Goal: Transaction & Acquisition: Book appointment/travel/reservation

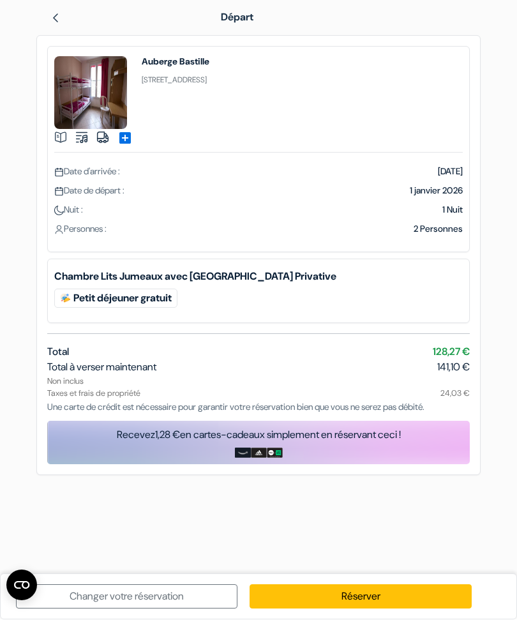
click at [340, 597] on link "Réserver" at bounding box center [360, 597] width 221 height 24
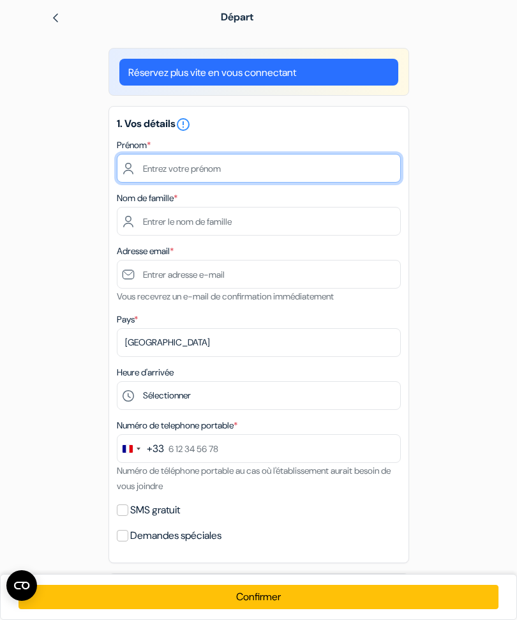
click at [150, 170] on input "text" at bounding box center [259, 168] width 284 height 29
type input "[PERSON_NAME]"
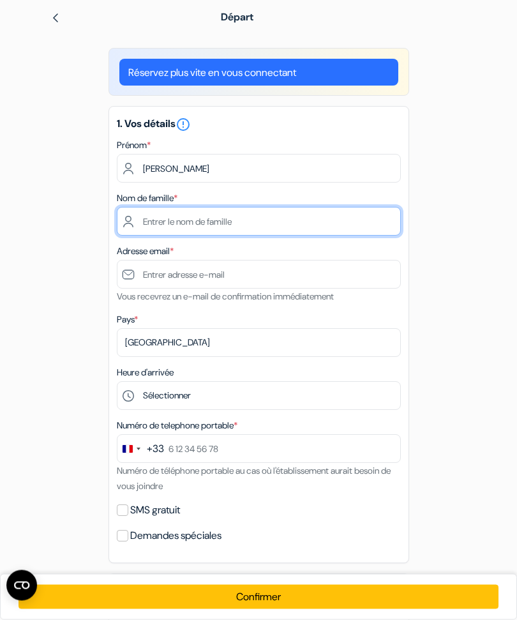
click at [156, 225] on input "text" at bounding box center [259, 221] width 284 height 29
type input "Deblaize"
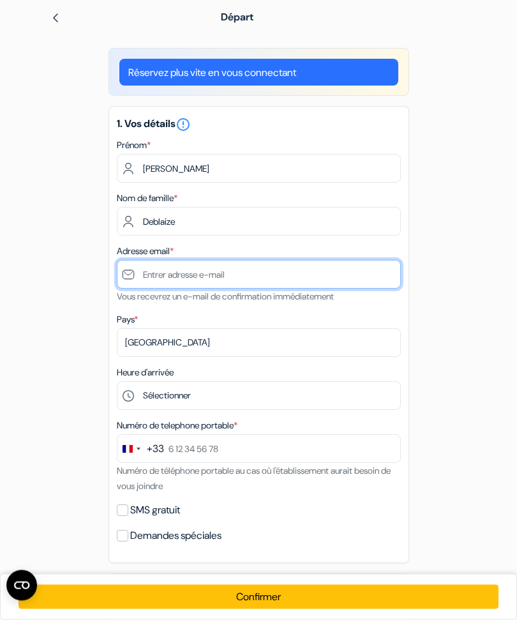
click at [163, 276] on input "text" at bounding box center [259, 274] width 284 height 29
type input "B"
type input "[PERSON_NAME][EMAIL_ADDRESS][DOMAIN_NAME]"
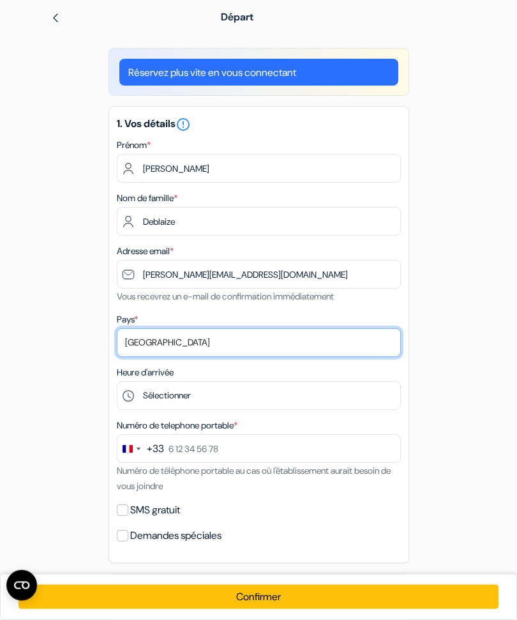
click at [139, 343] on select "Selectionner le pays Abkhazie [GEOGRAPHIC_DATA] [GEOGRAPHIC_DATA] [GEOGRAPHIC_D…" at bounding box center [259, 343] width 284 height 29
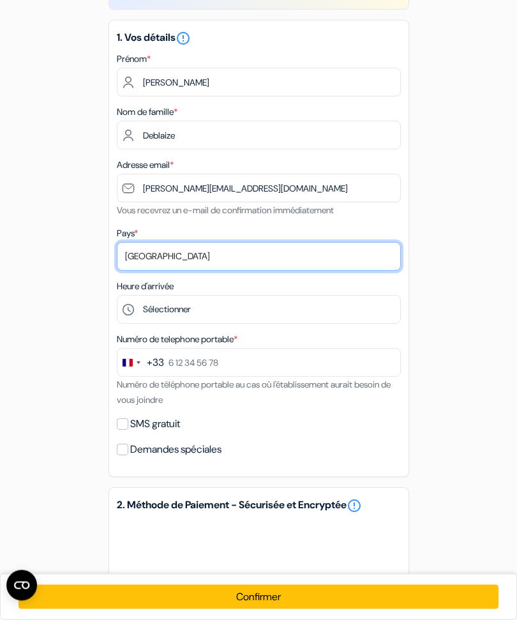
scroll to position [86, 0]
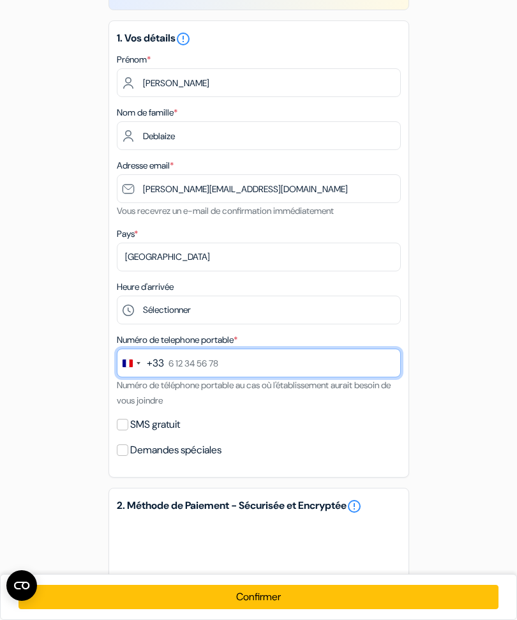
click at [174, 366] on input "text" at bounding box center [259, 362] width 284 height 29
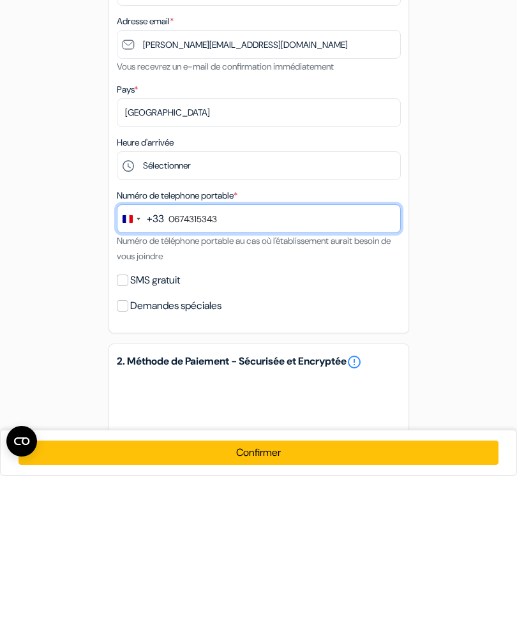
type input "0674315343"
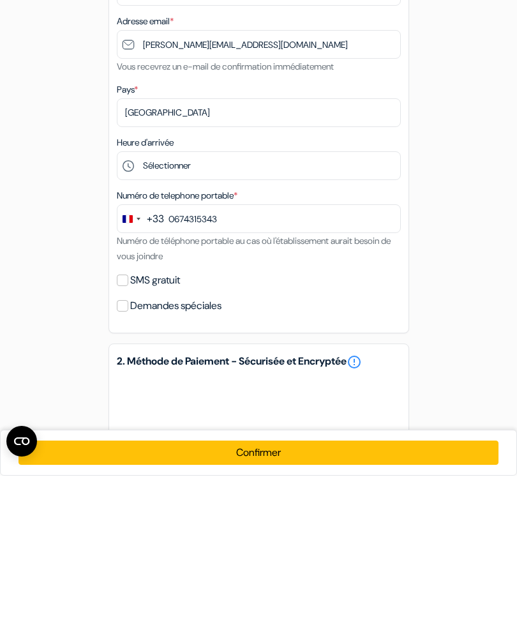
click at [127, 419] on input "SMS gratuit" at bounding box center [122, 424] width 11 height 11
checkbox input "true"
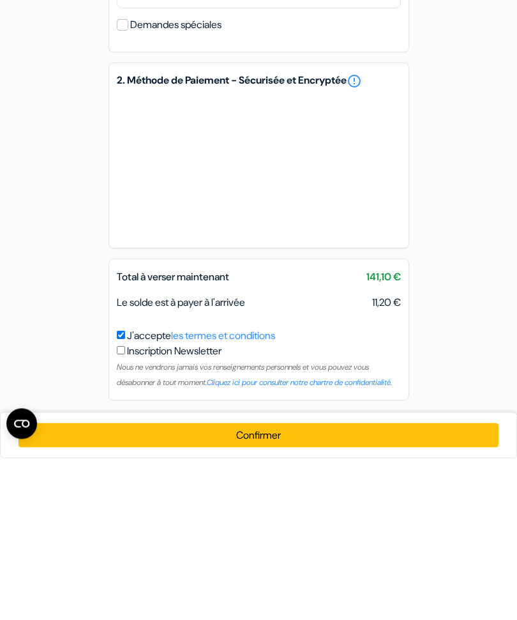
scroll to position [401, 0]
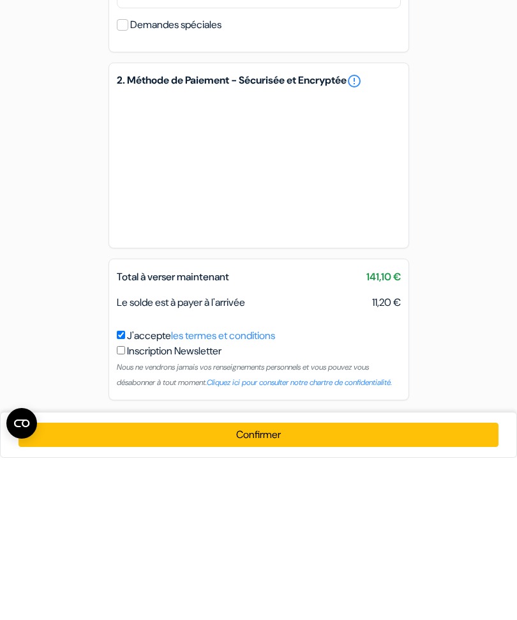
click at [230, 585] on button "Confirmer Loading..." at bounding box center [258, 597] width 479 height 24
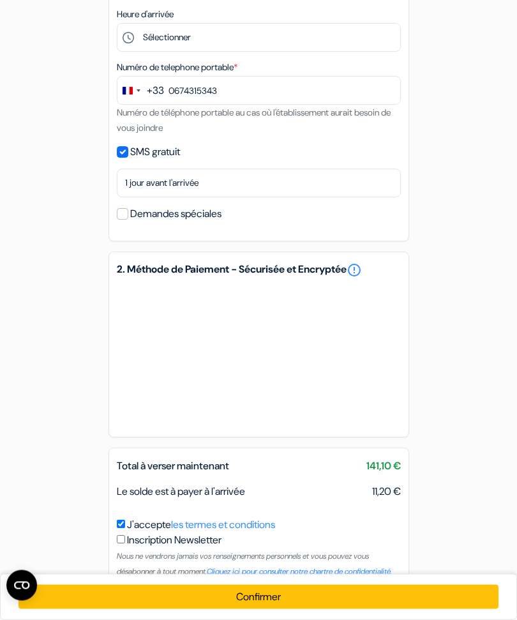
scroll to position [358, 0]
click at [243, 609] on button "Confirmer Loading..." at bounding box center [258, 597] width 479 height 24
click at [253, 609] on button "Confirmer Loading..." at bounding box center [258, 597] width 479 height 24
click at [125, 541] on input "checkbox" at bounding box center [121, 539] width 8 height 8
checkbox input "true"
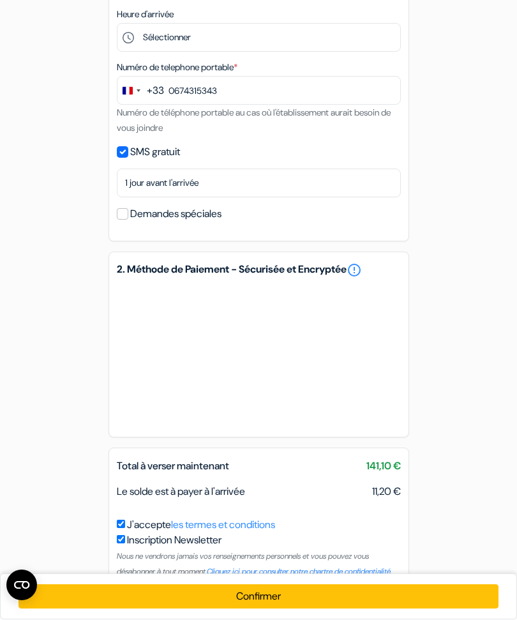
click at [241, 609] on button "Confirmer Loading..." at bounding box center [258, 597] width 479 height 24
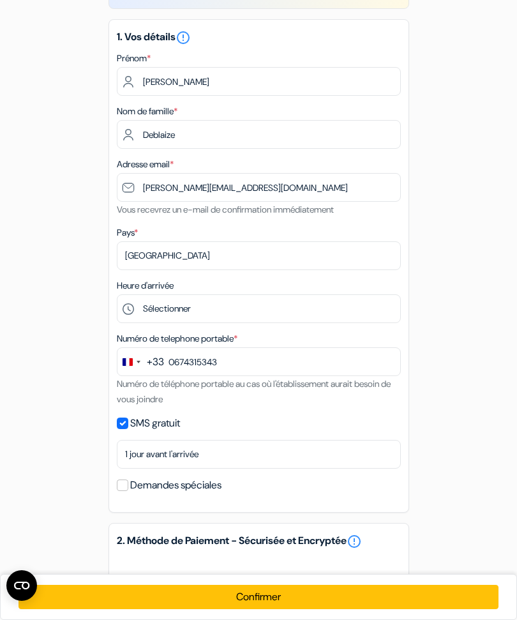
scroll to position [0, 0]
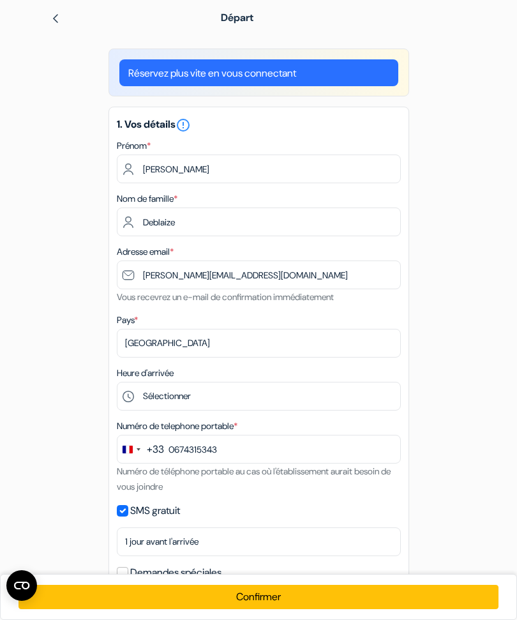
click at [142, 76] on link "Réservez plus vite en vous connectant" at bounding box center [258, 72] width 279 height 27
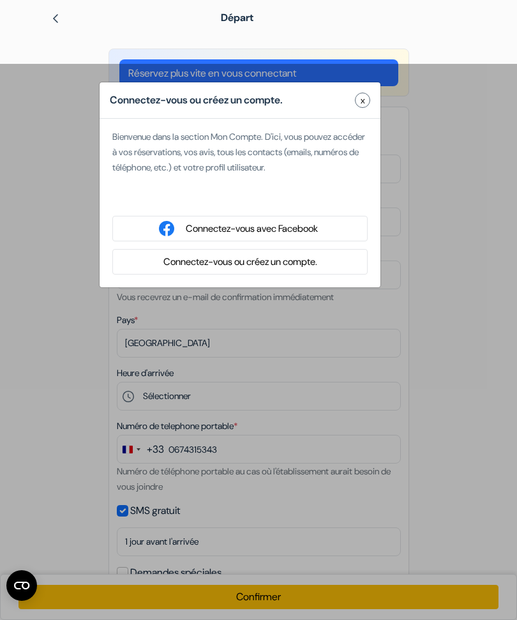
click at [358, 107] on div "Connectez-vous ou créez un compte. x" at bounding box center [240, 100] width 281 height 36
click at [361, 107] on button "x" at bounding box center [362, 100] width 15 height 15
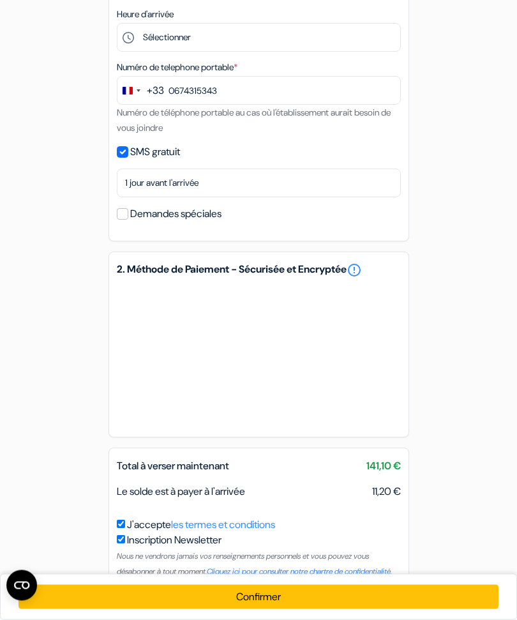
scroll to position [358, 0]
click at [207, 609] on button "Confirmer Loading..." at bounding box center [258, 597] width 479 height 24
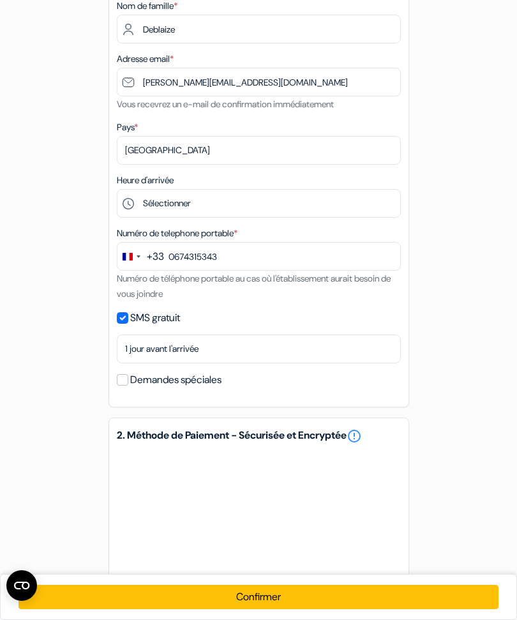
scroll to position [165, 0]
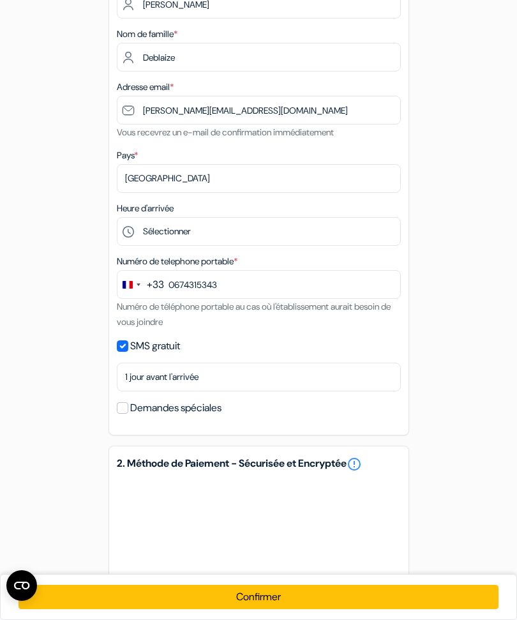
click at [126, 411] on input "Demandes spéciales" at bounding box center [122, 407] width 11 height 11
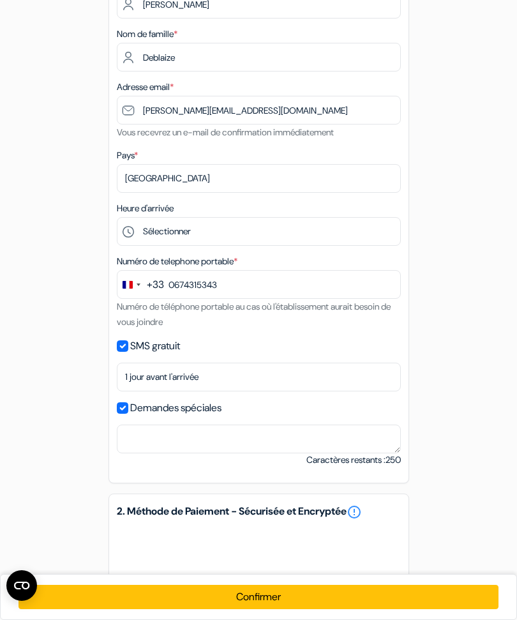
click at [117, 410] on input "Demandes spéciales" at bounding box center [122, 407] width 11 height 11
checkbox input "false"
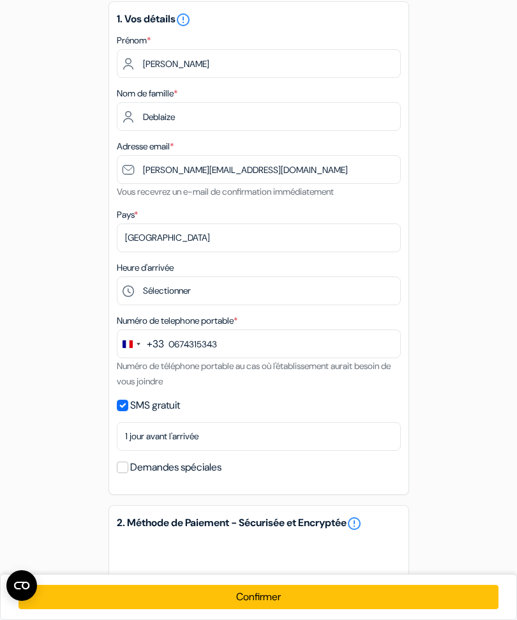
scroll to position [80, 0]
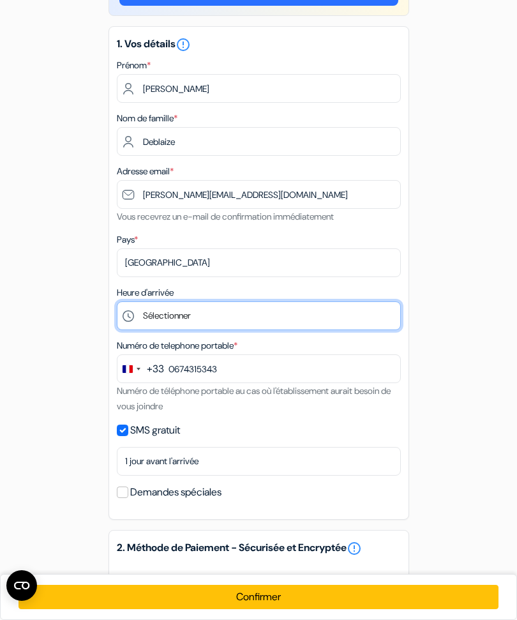
click at [166, 317] on select "Sélectionner 15:00 16:00 17:00 18:00 19:00 20:00 21:00 22:00" at bounding box center [259, 315] width 284 height 29
select select "15"
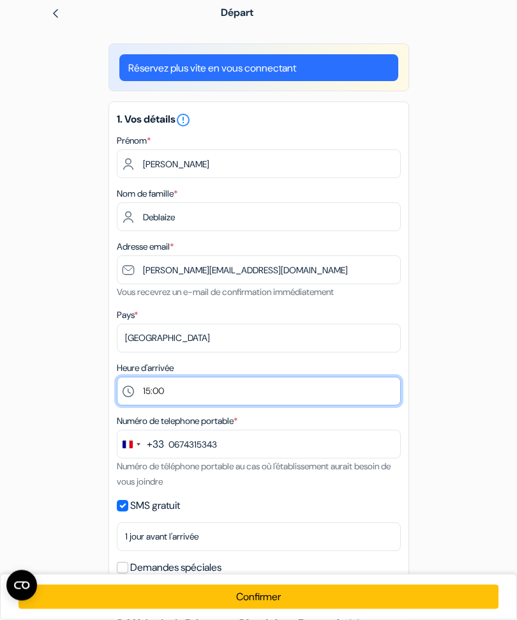
scroll to position [0, 0]
